Goal: Find specific page/section: Find specific page/section

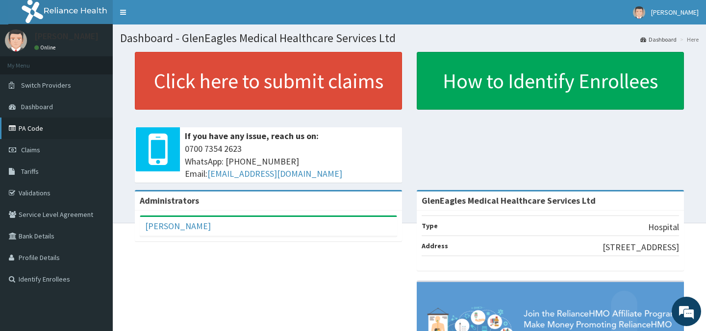
click at [30, 131] on link "PA Code" at bounding box center [56, 129] width 113 height 22
click at [31, 124] on link "PA Code" at bounding box center [56, 129] width 113 height 22
click at [29, 129] on link "PA Code" at bounding box center [56, 129] width 113 height 22
